Goal: Navigation & Orientation: Find specific page/section

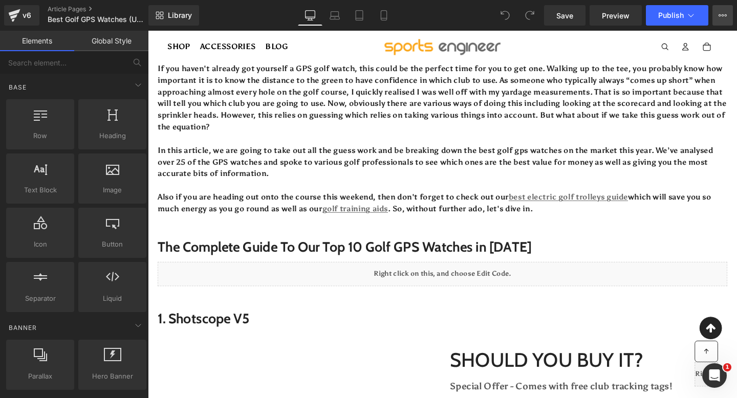
click at [716, 14] on button "View Live Page View with current Template Save Template to Library Schedule Pub…" at bounding box center [722, 15] width 20 height 20
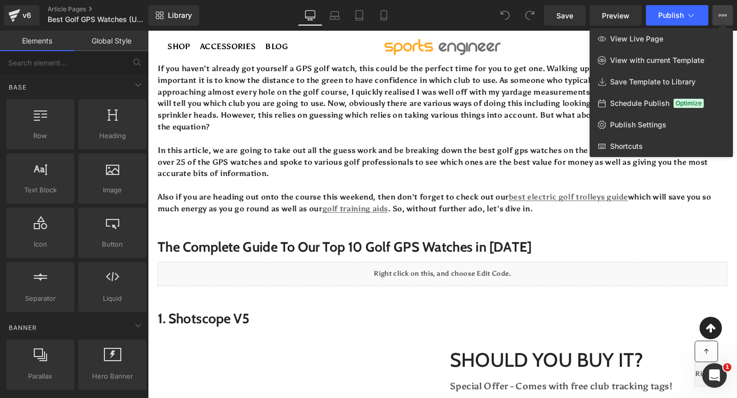
click at [570, 99] on div at bounding box center [442, 214] width 589 height 367
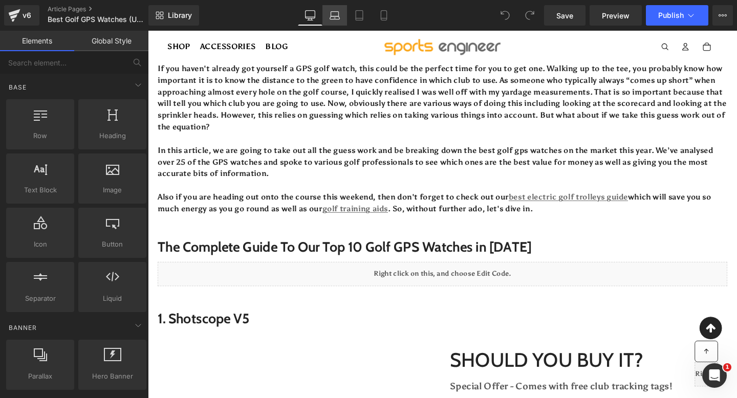
click at [325, 18] on link "Laptop" at bounding box center [334, 15] width 25 height 20
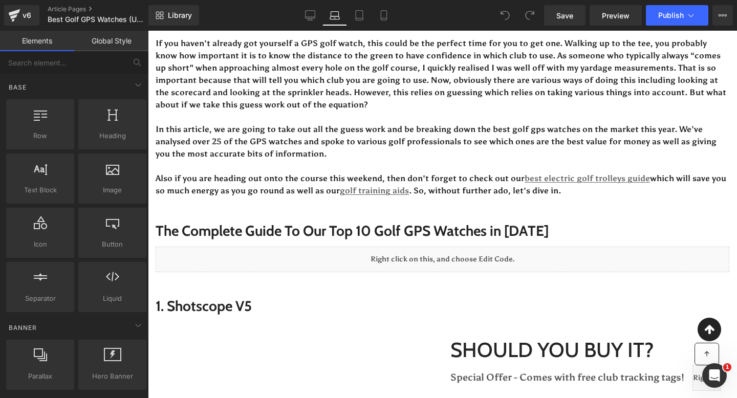
scroll to position [34, 0]
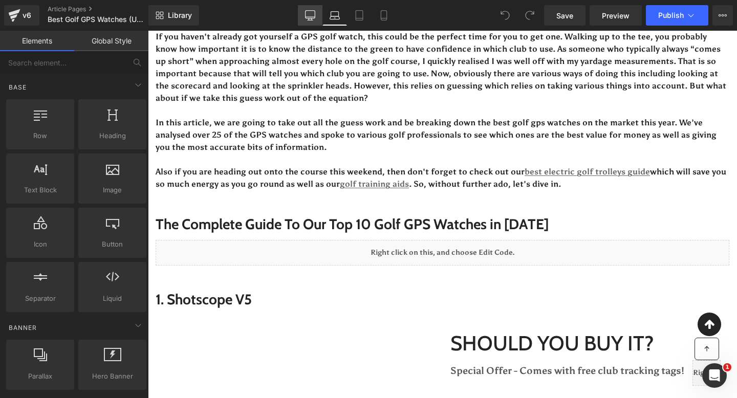
click at [315, 19] on icon at bounding box center [310, 15] width 10 height 10
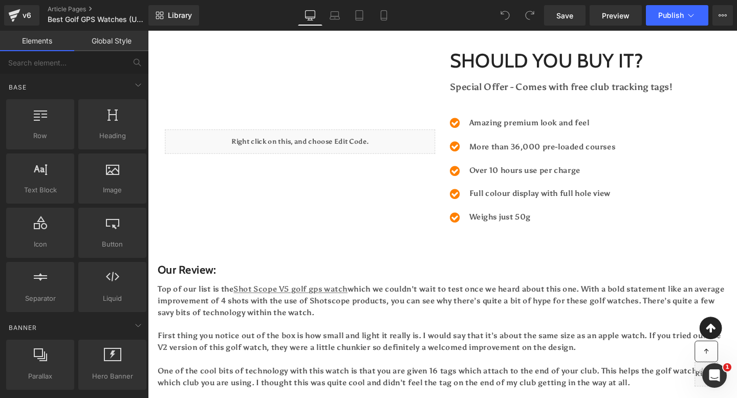
scroll to position [319, 0]
